Goal: Understand process/instructions

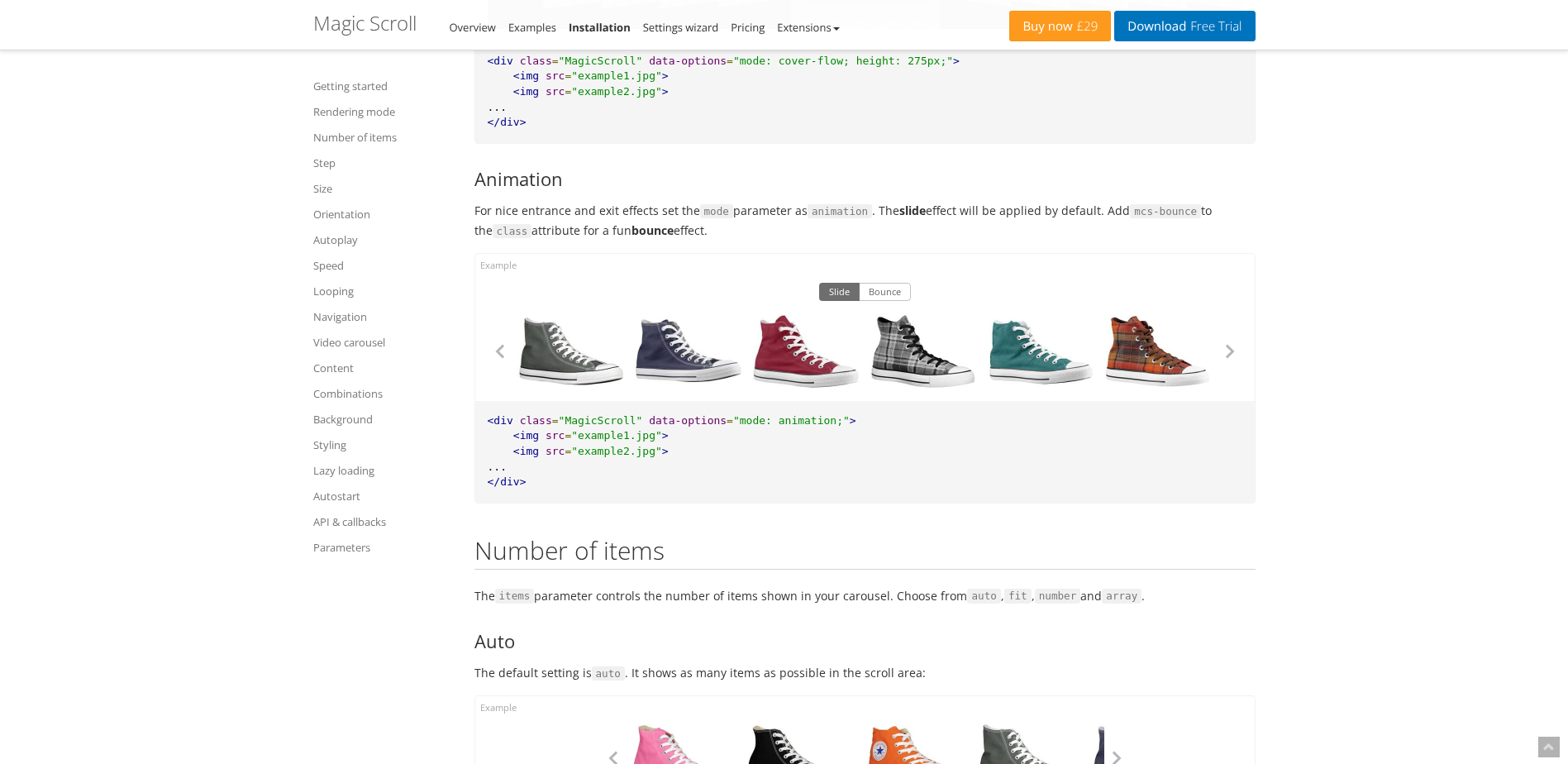
scroll to position [2314, 0]
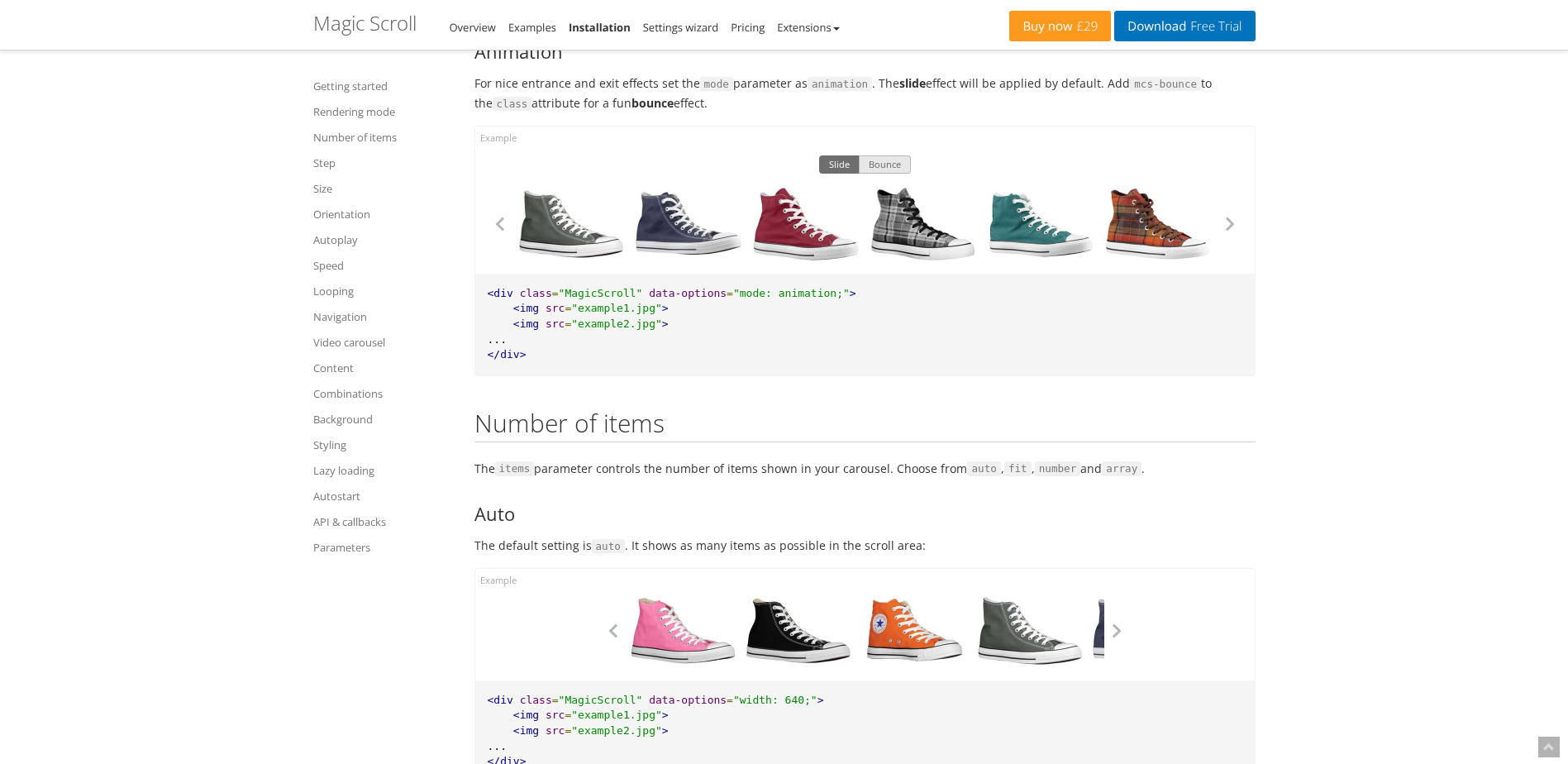
click at [891, 159] on button "Bounce" at bounding box center [885, 165] width 52 height 18
click at [1234, 224] on button "button" at bounding box center [1230, 224] width 25 height 25
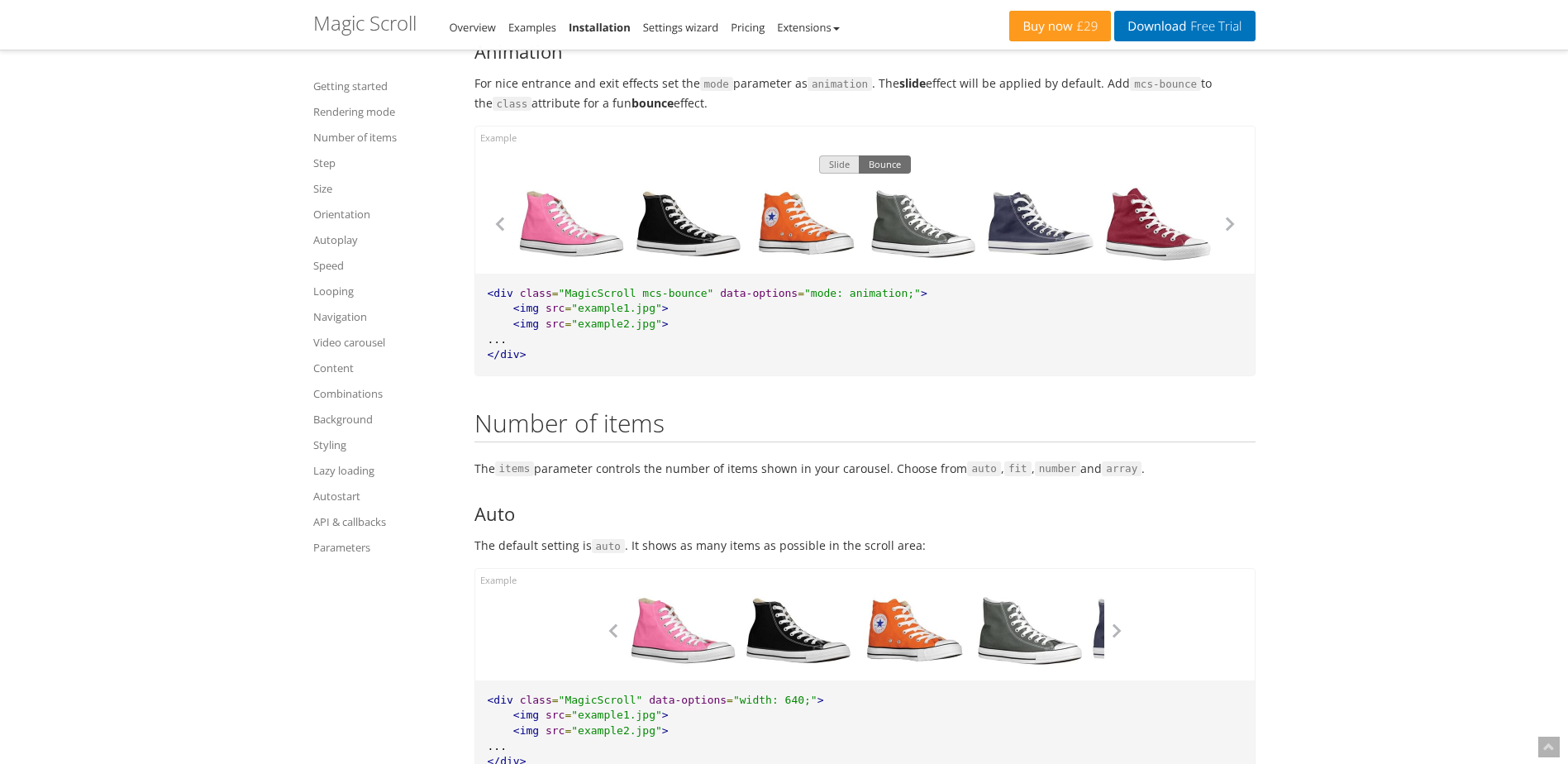
click at [835, 166] on button "Slide" at bounding box center [839, 165] width 41 height 18
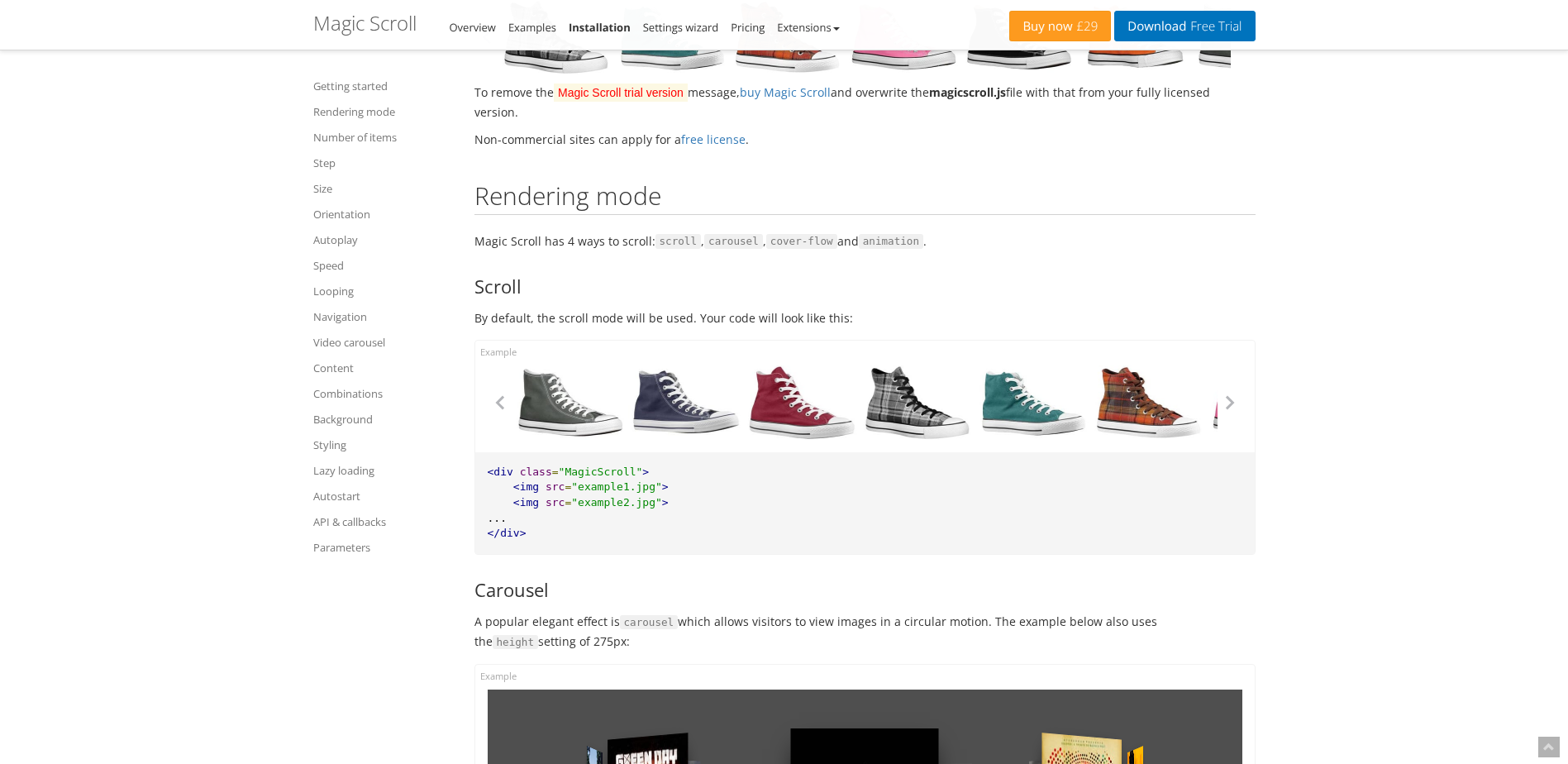
scroll to position [826, 0]
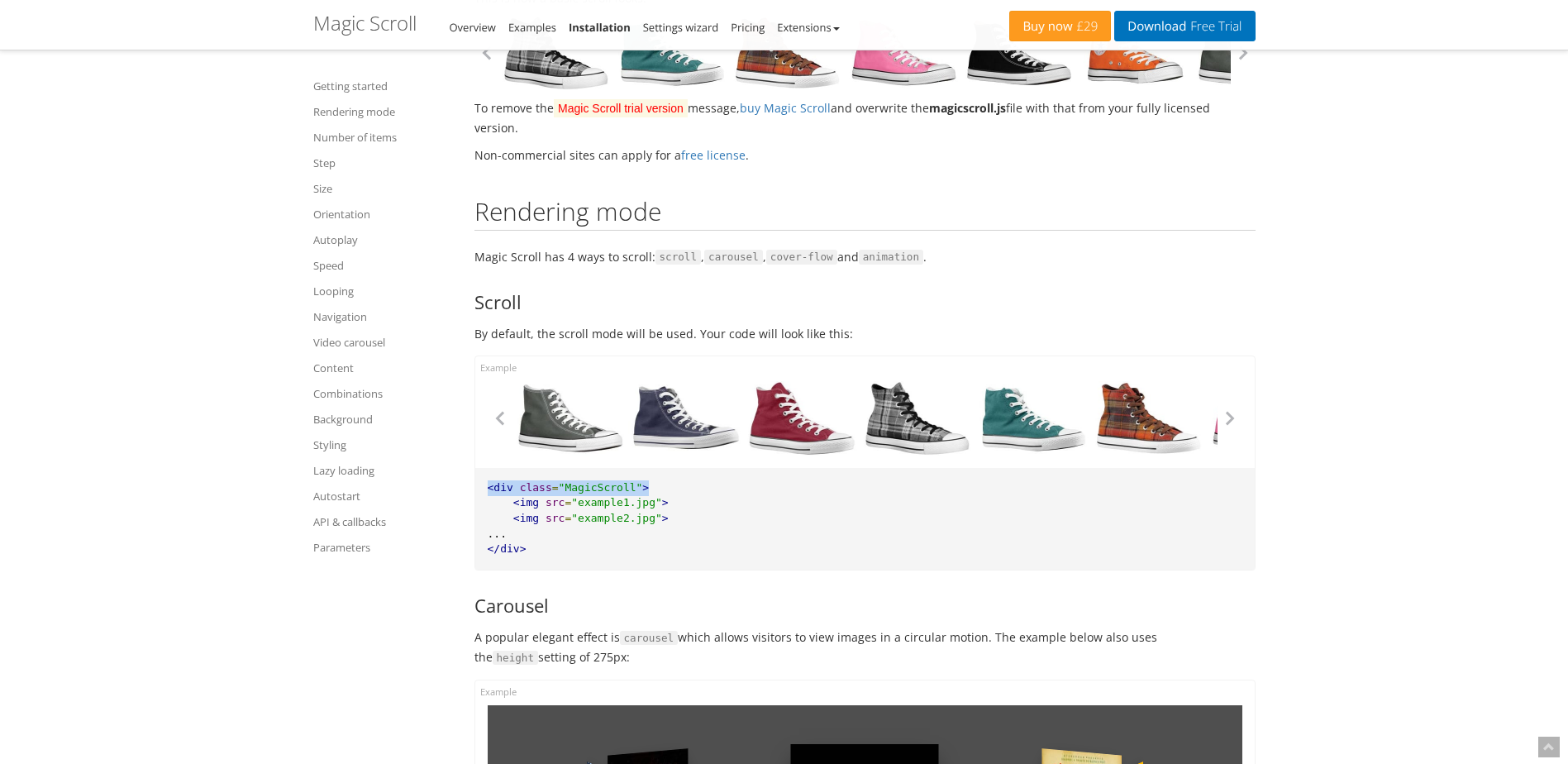
drag, startPoint x: 640, startPoint y: 485, endPoint x: 483, endPoint y: 484, distance: 157.0
click at [483, 484] on pre "<div class = "MagicScroll" > <img src = "example1.jpg" > <img src = "example2.j…" at bounding box center [866, 519] width 780 height 102
copy pre "<div class = "MagicScroll" >"
click at [609, 489] on span ""MagicScroll"" at bounding box center [601, 487] width 84 height 12
click at [627, 487] on span ""MagicScroll"" at bounding box center [601, 487] width 84 height 12
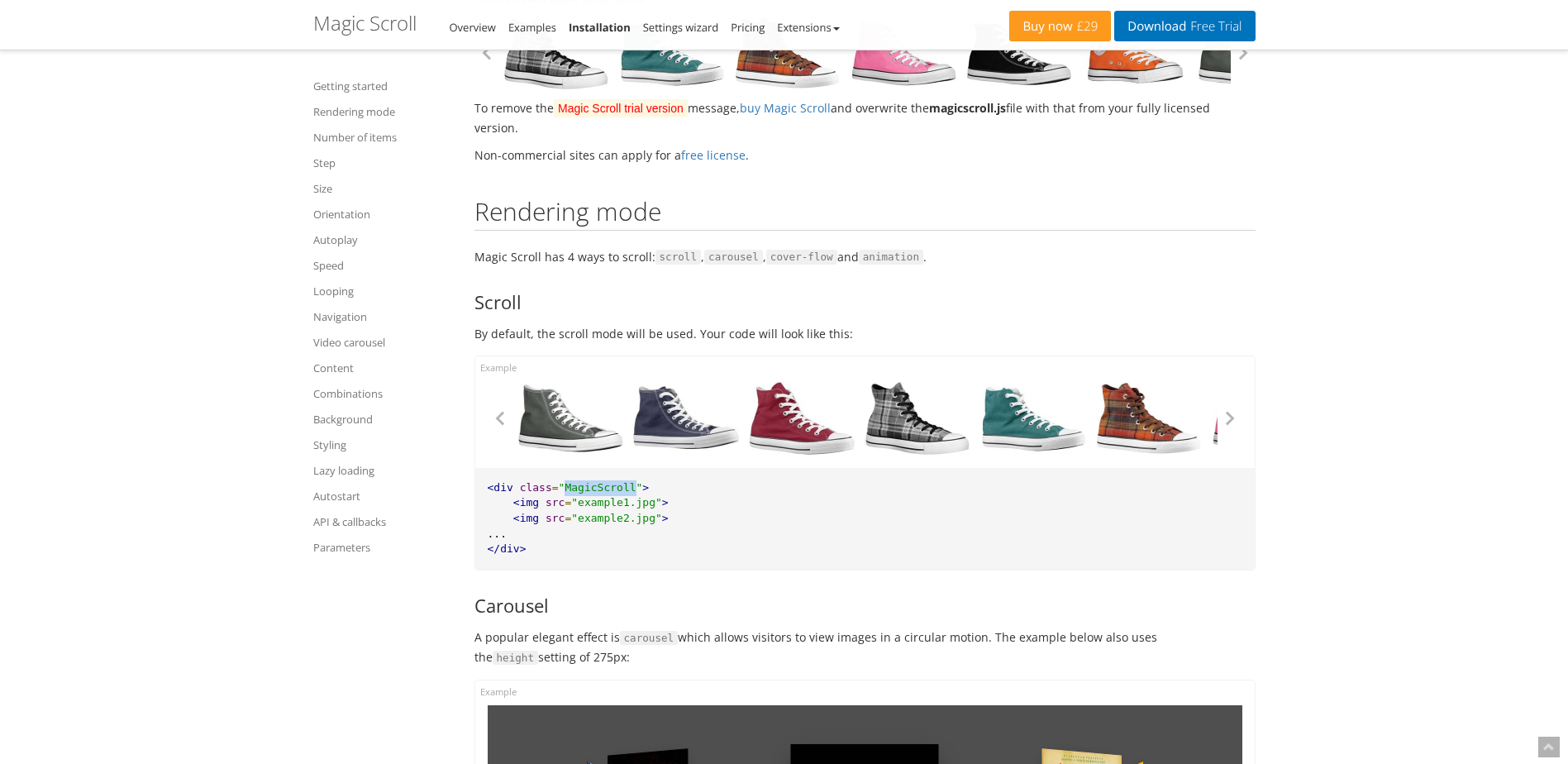
drag, startPoint x: 621, startPoint y: 487, endPoint x: 560, endPoint y: 485, distance: 61.0
click at [560, 485] on span ""MagicScroll"" at bounding box center [601, 487] width 84 height 12
copy span "MagicScroll"
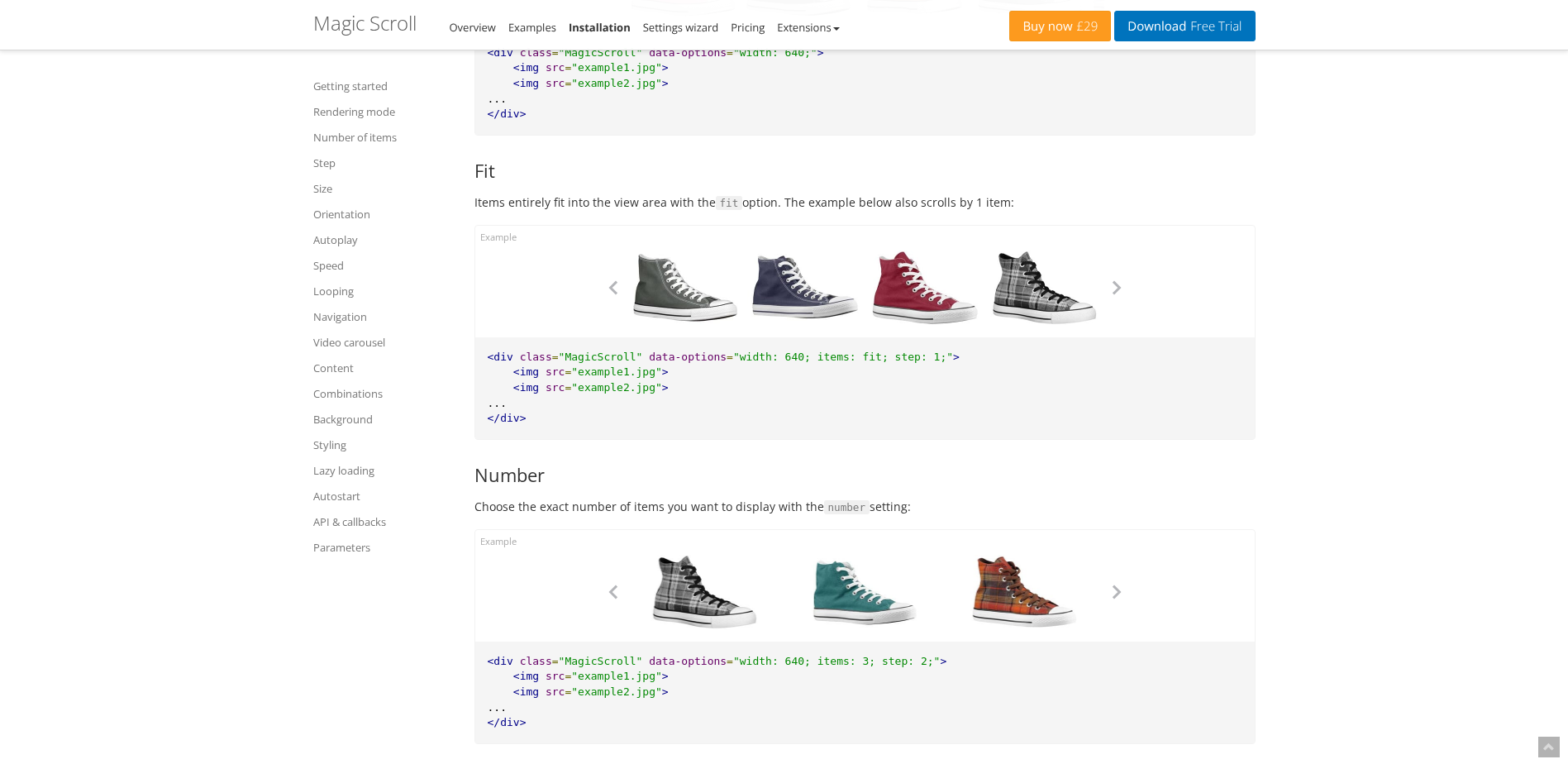
scroll to position [2976, 0]
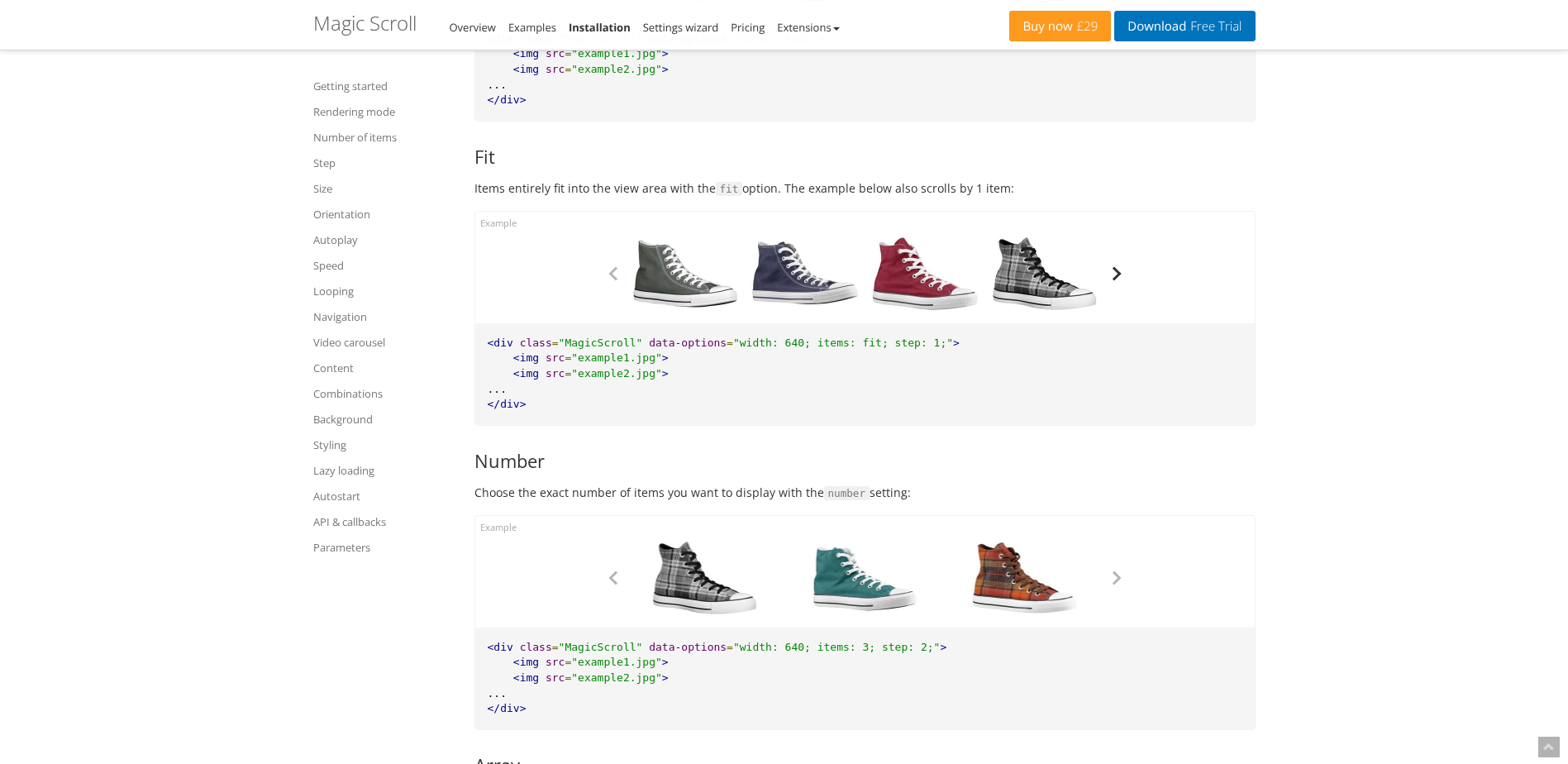
click at [1109, 275] on button "button" at bounding box center [1117, 274] width 25 height 25
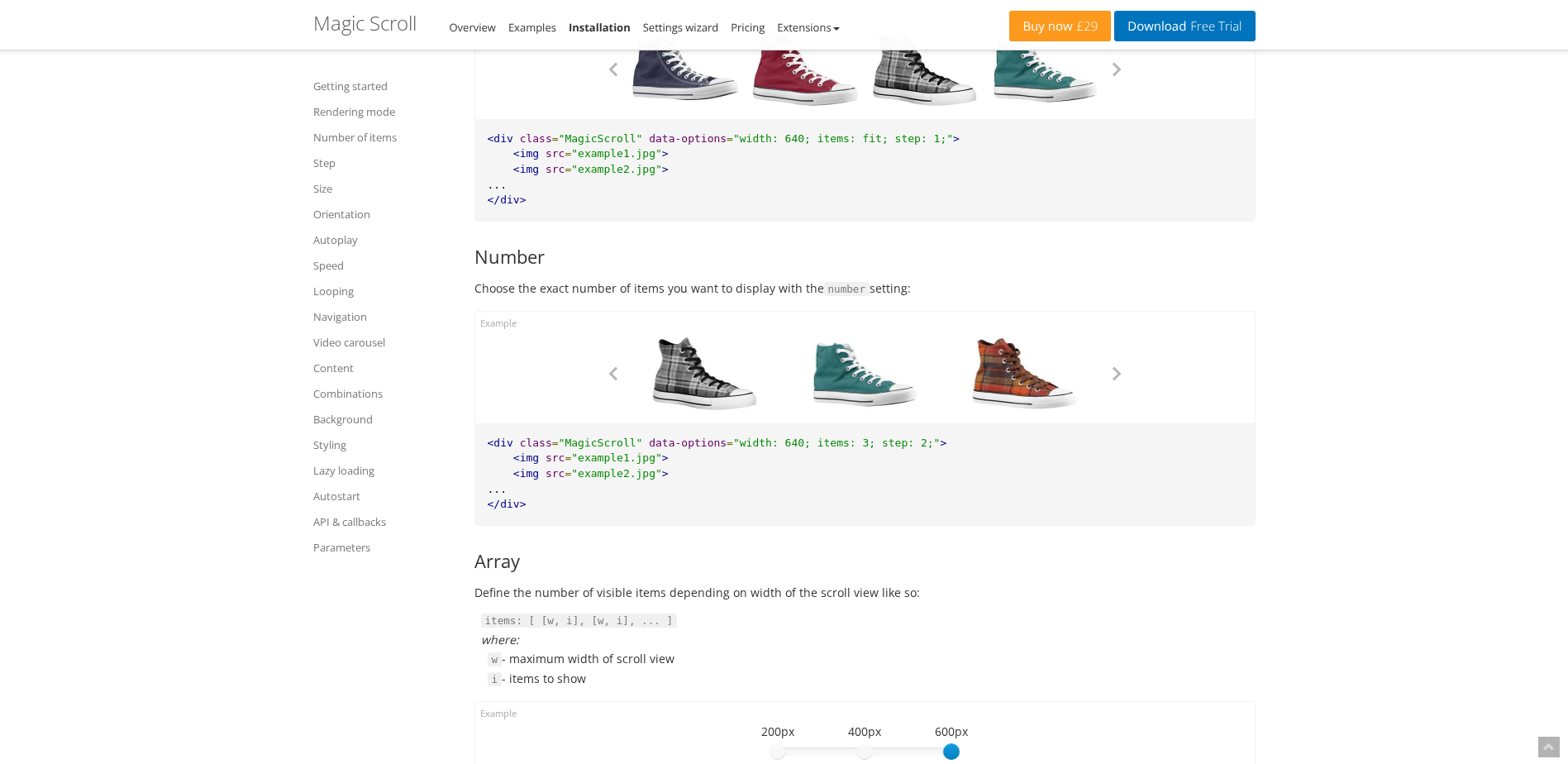
scroll to position [3223, 0]
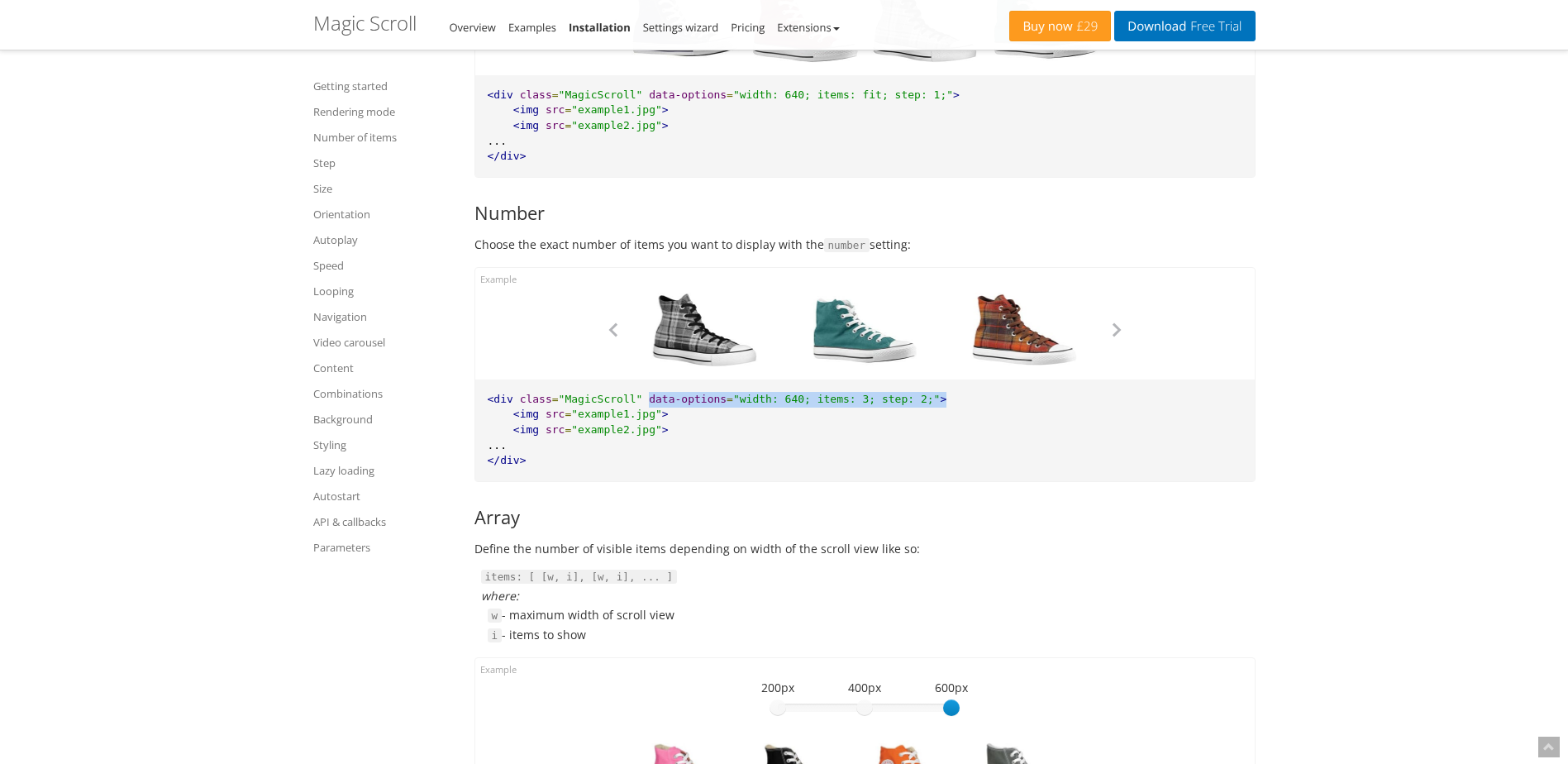
drag, startPoint x: 637, startPoint y: 400, endPoint x: 905, endPoint y: 393, distance: 268.1
click at [905, 393] on pre "<div class = "MagicScroll" data-options = "width: 640; items: 3; step: 2;" > <i…" at bounding box center [866, 430] width 780 height 102
copy pre "data-options = "width: 640; items: 3; step: 2;" >"
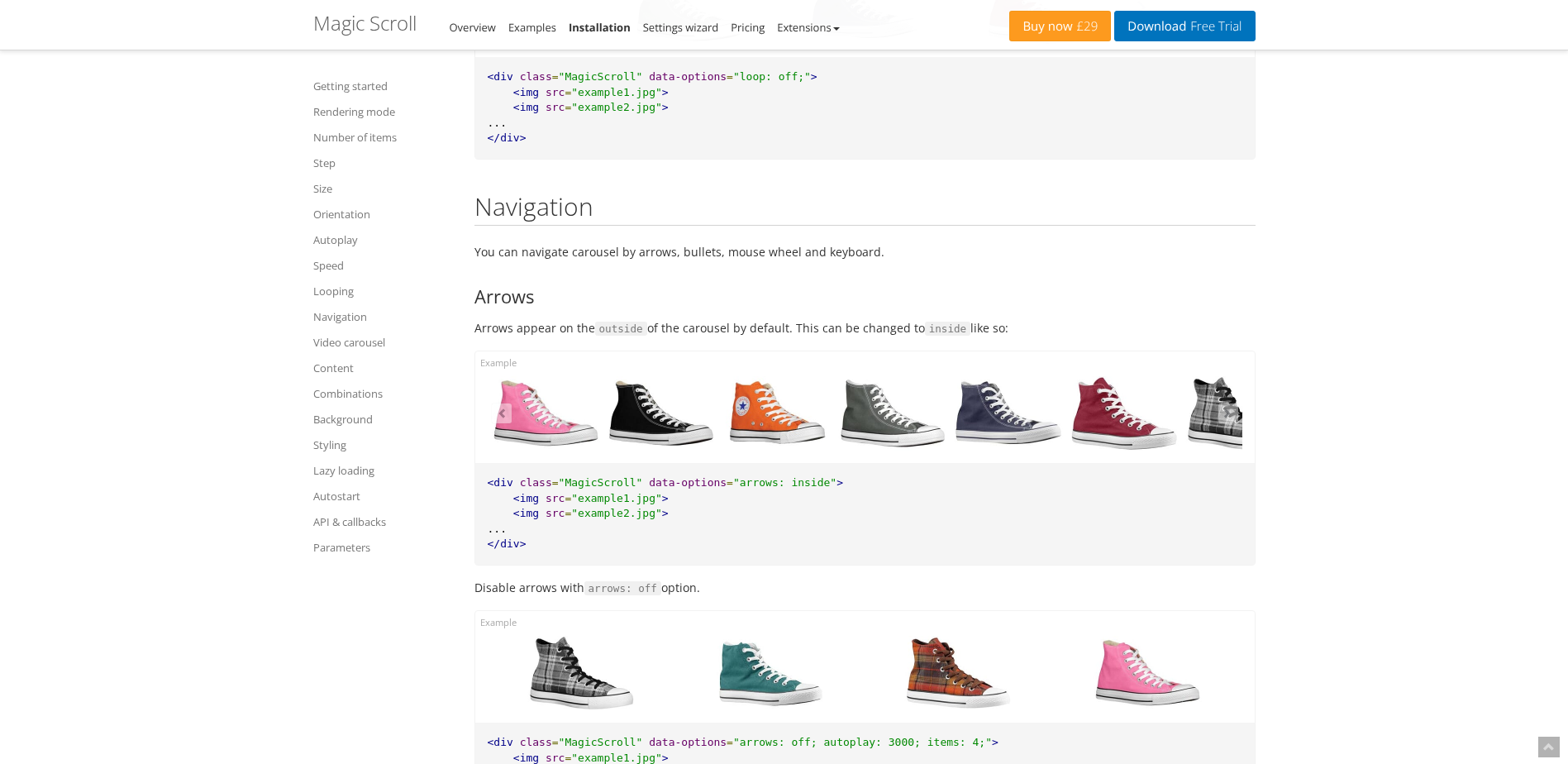
scroll to position [7109, 0]
